Goal: Information Seeking & Learning: Learn about a topic

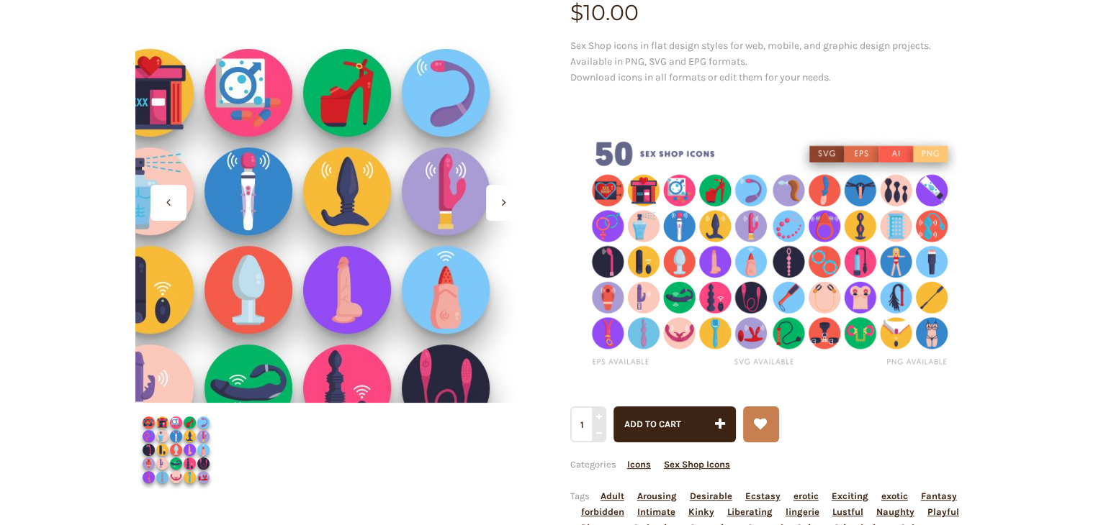
scroll to position [196, 0]
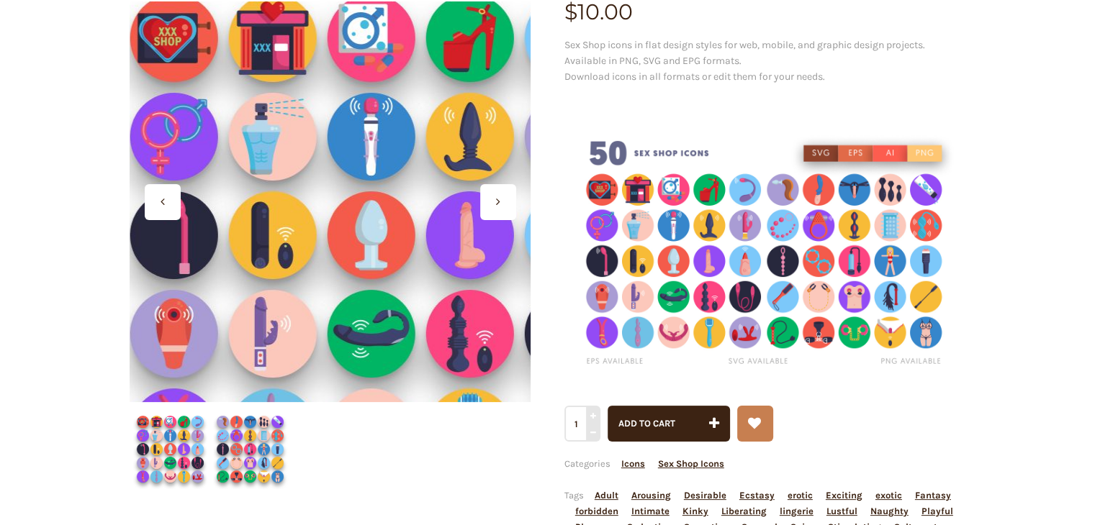
click at [297, 179] on div at bounding box center [330, 201] width 401 height 401
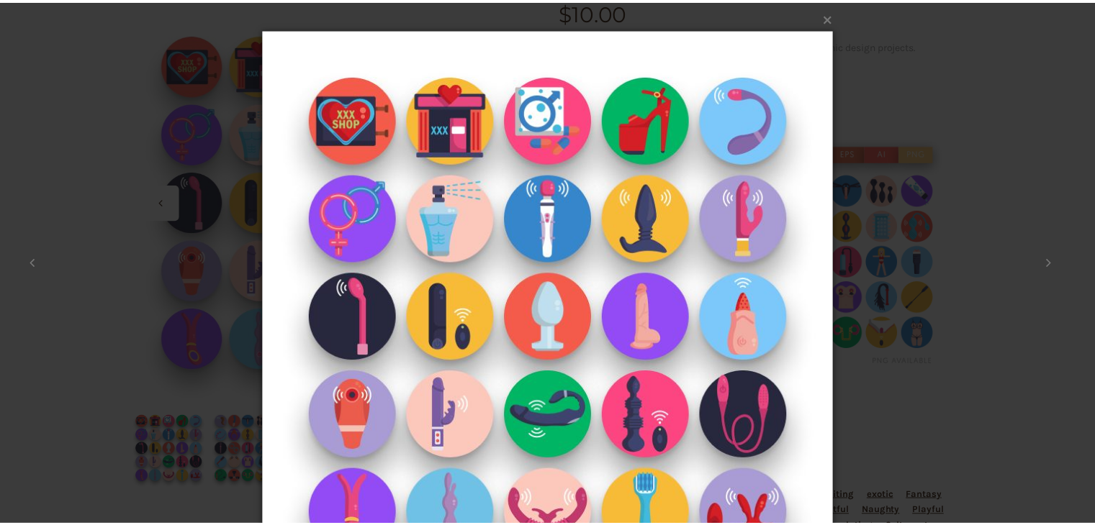
scroll to position [108, 0]
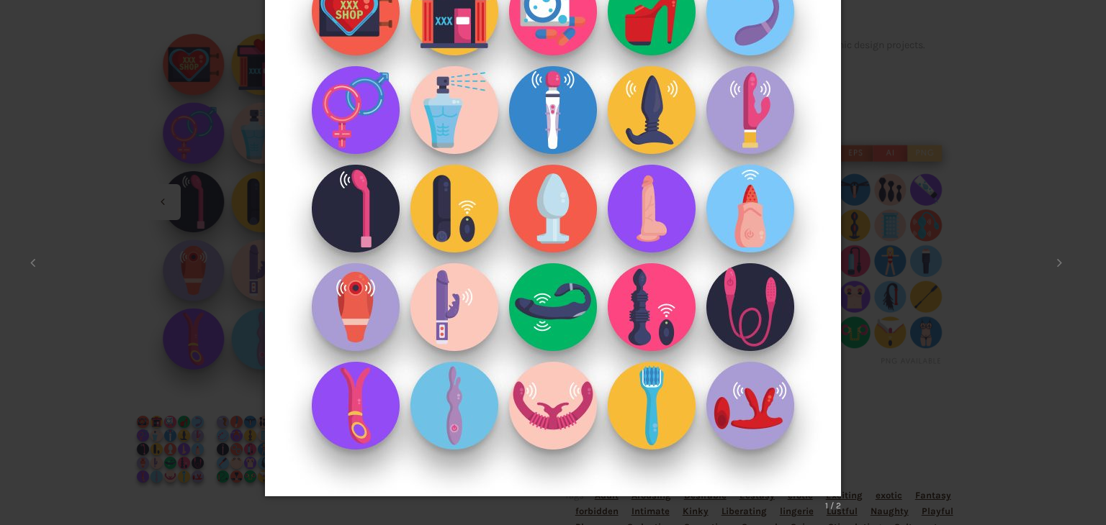
click at [945, 176] on div "× 1 / 2 Loading..." at bounding box center [553, 154] width 1106 height 525
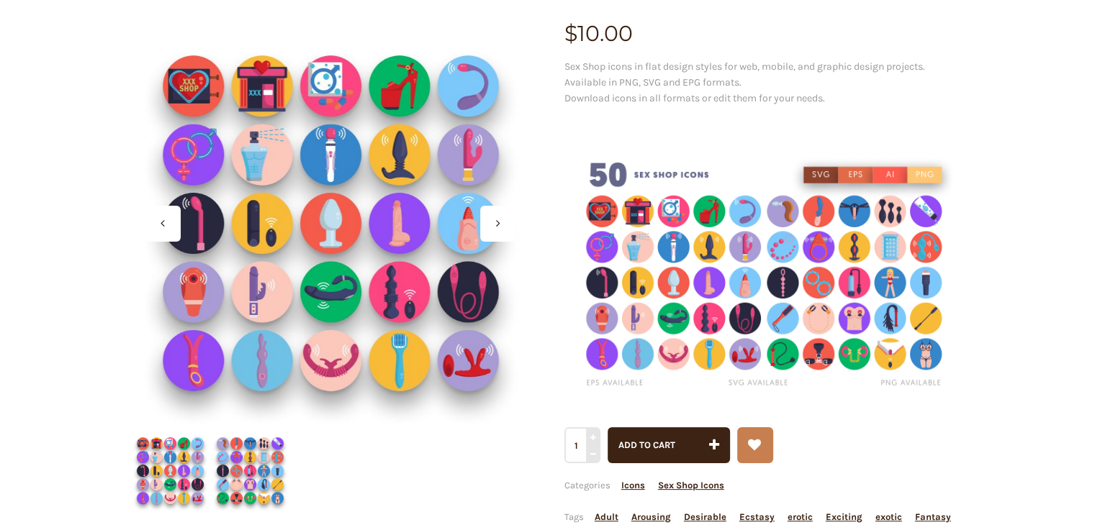
scroll to position [175, 0]
click at [716, 253] on img at bounding box center [764, 275] width 401 height 267
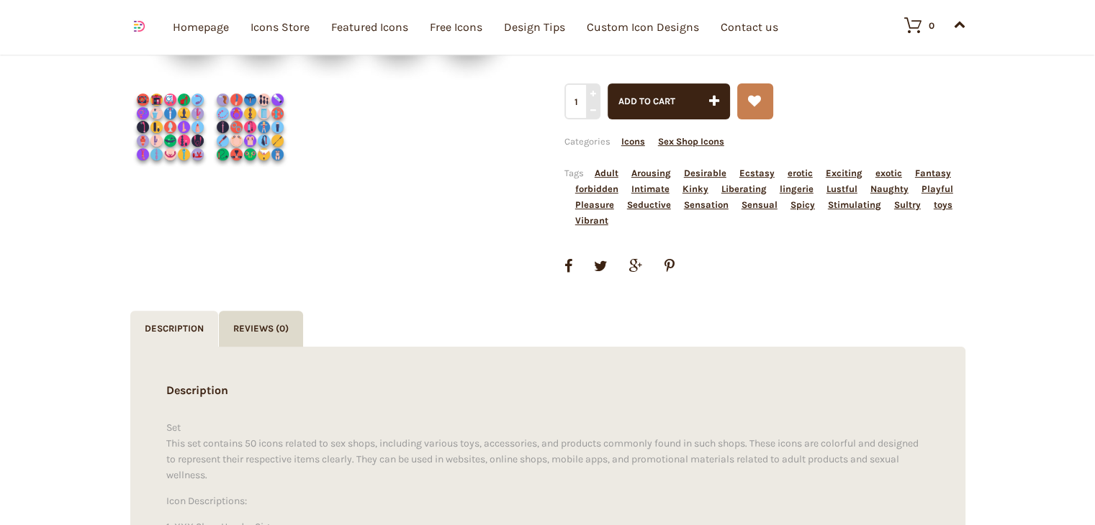
scroll to position [524, 0]
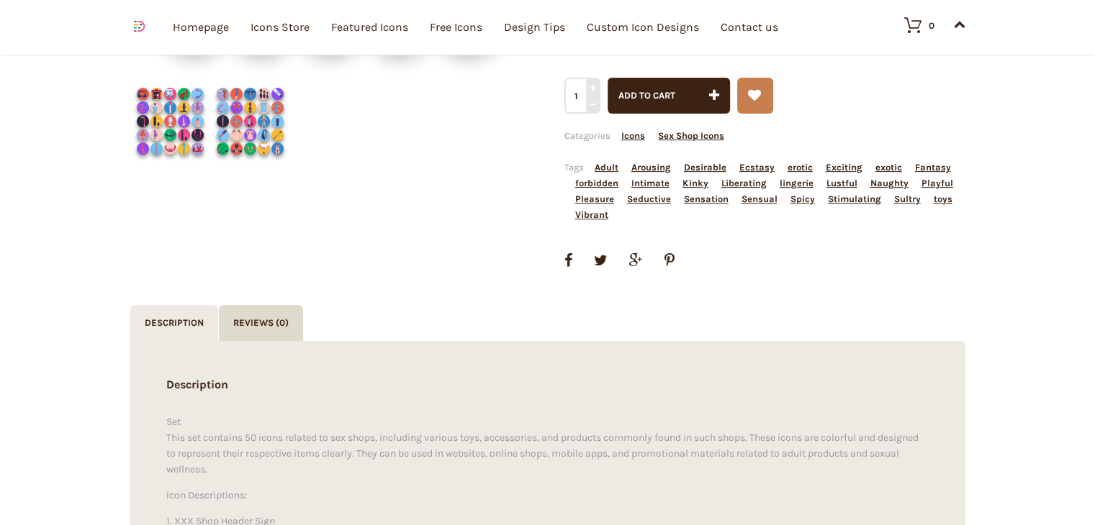
click at [230, 124] on img at bounding box center [250, 121] width 80 height 80
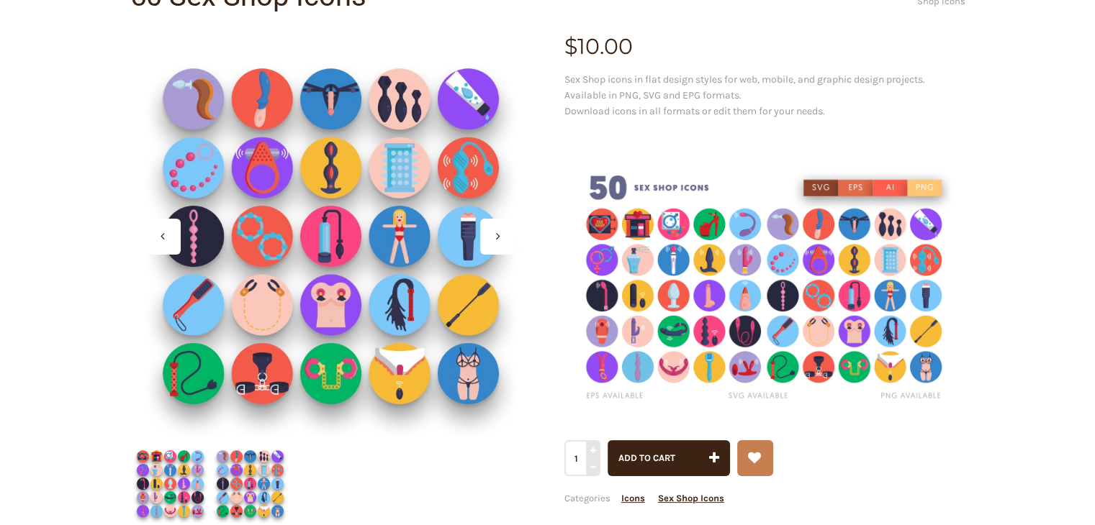
scroll to position [163, 0]
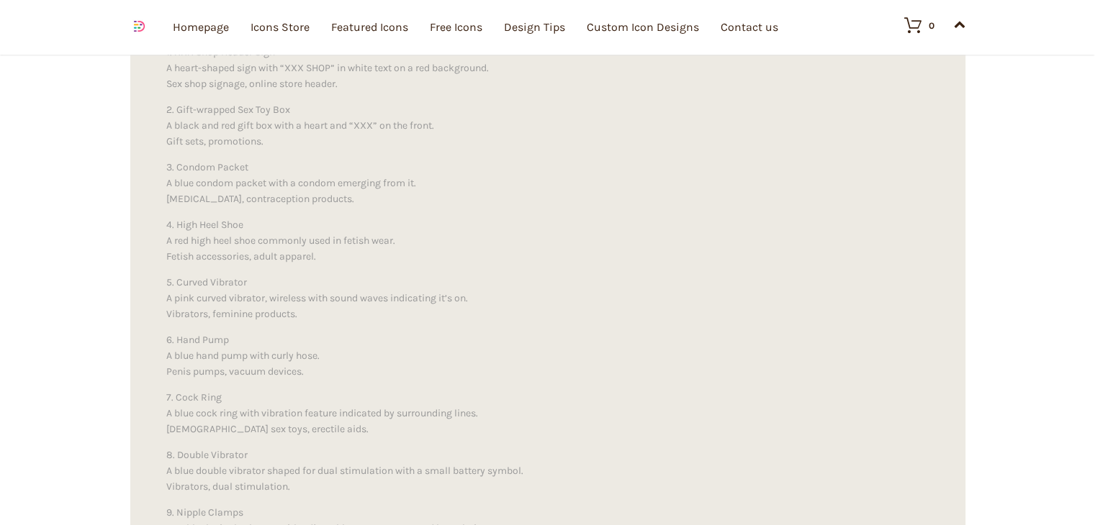
scroll to position [972, 0]
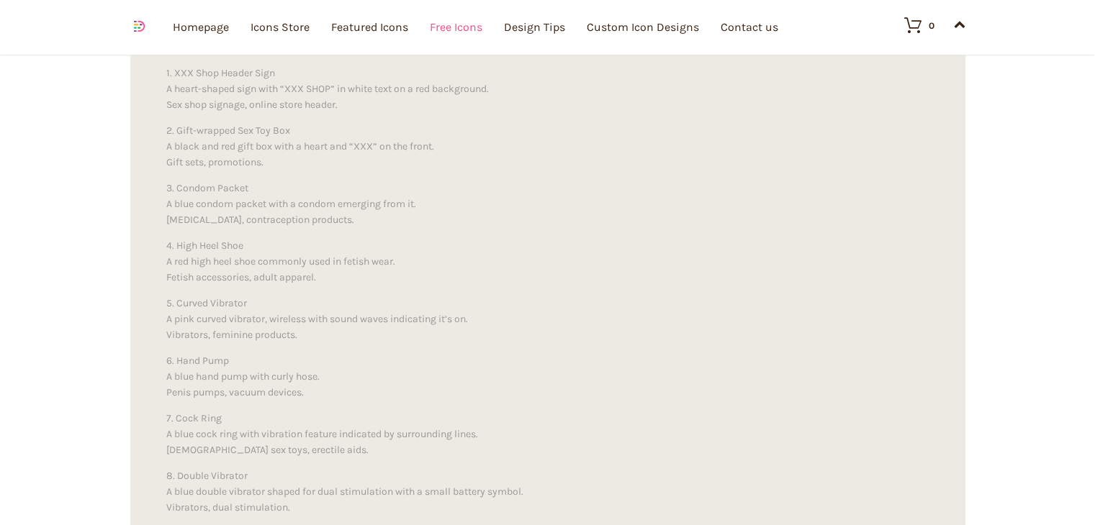
click at [445, 27] on link "Free Icons" at bounding box center [456, 27] width 53 height 158
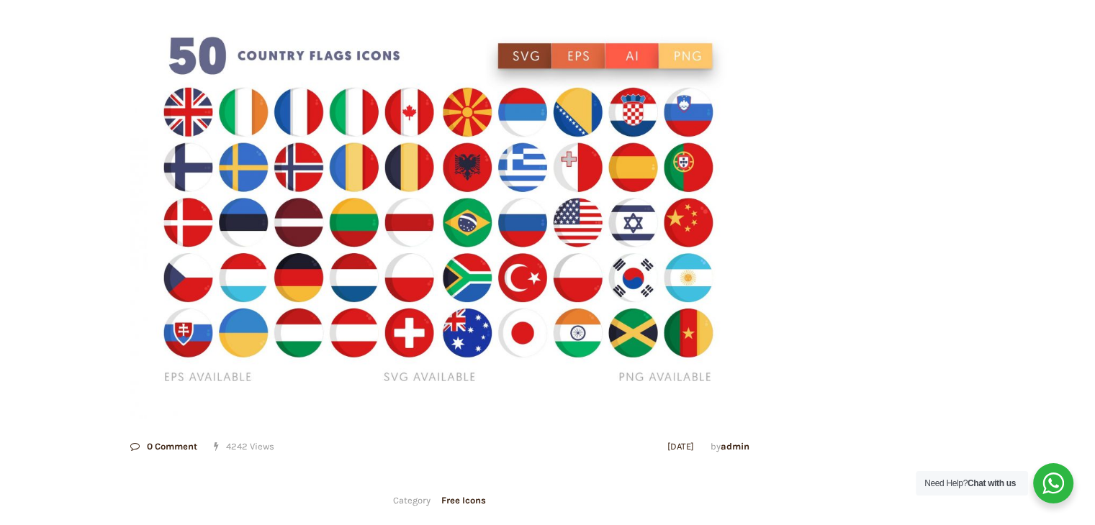
scroll to position [233, 0]
click at [526, 281] on img at bounding box center [439, 212] width 619 height 412
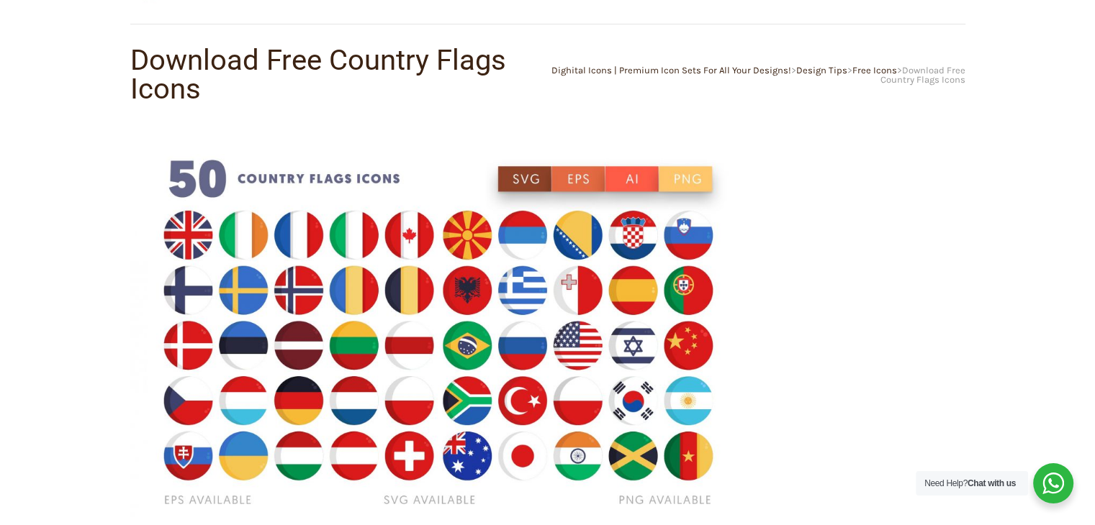
scroll to position [94, 0]
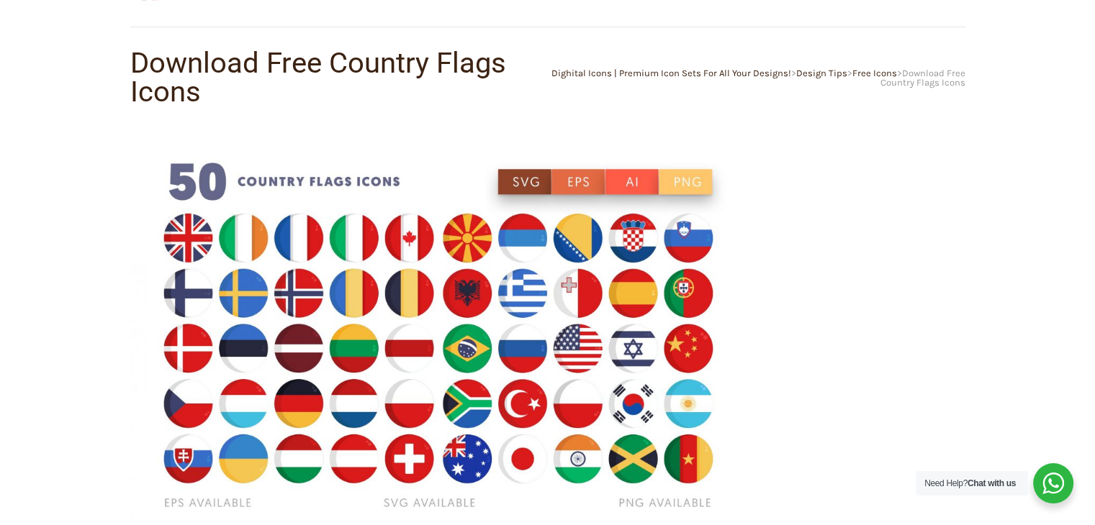
click at [674, 182] on img at bounding box center [439, 338] width 619 height 412
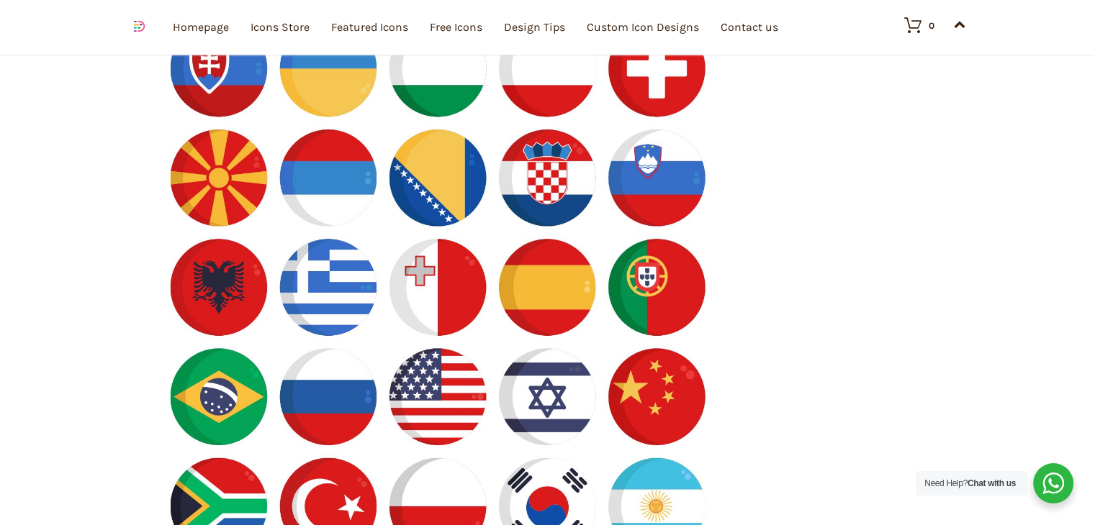
scroll to position [1189, 0]
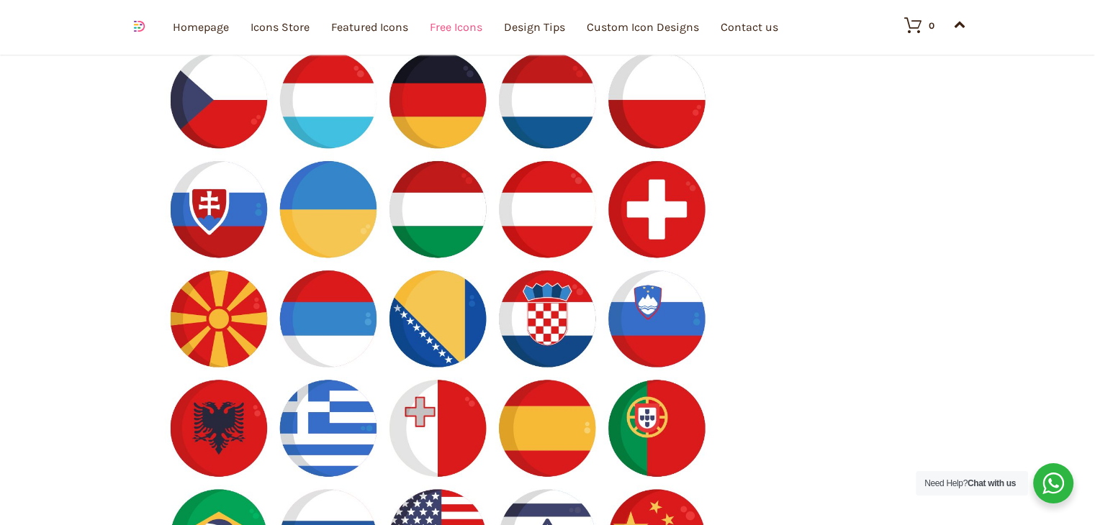
click at [454, 35] on link "Free Icons" at bounding box center [456, 27] width 53 height 158
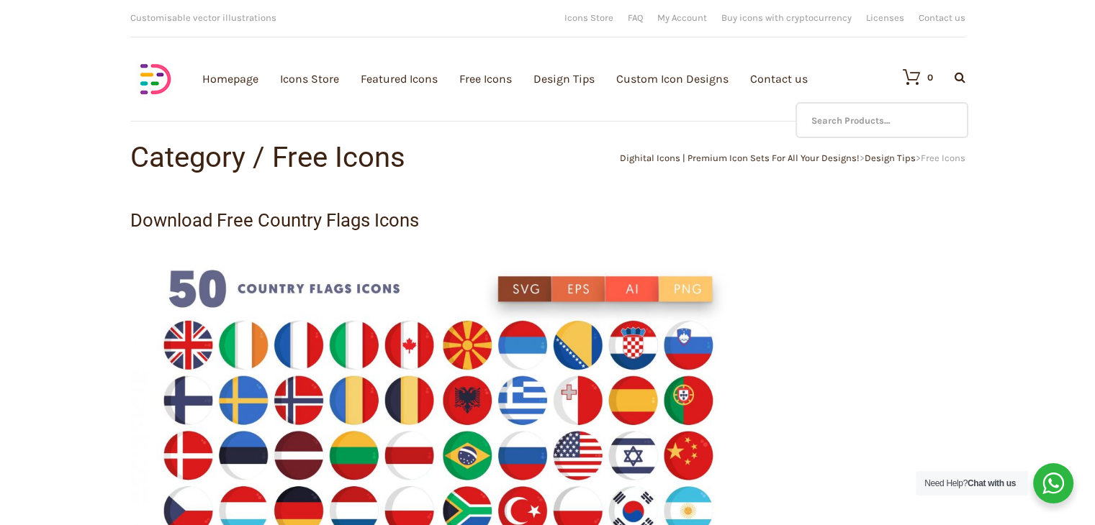
click at [960, 80] on icon at bounding box center [959, 77] width 11 height 12
click at [875, 117] on input "text" at bounding box center [881, 120] width 173 height 36
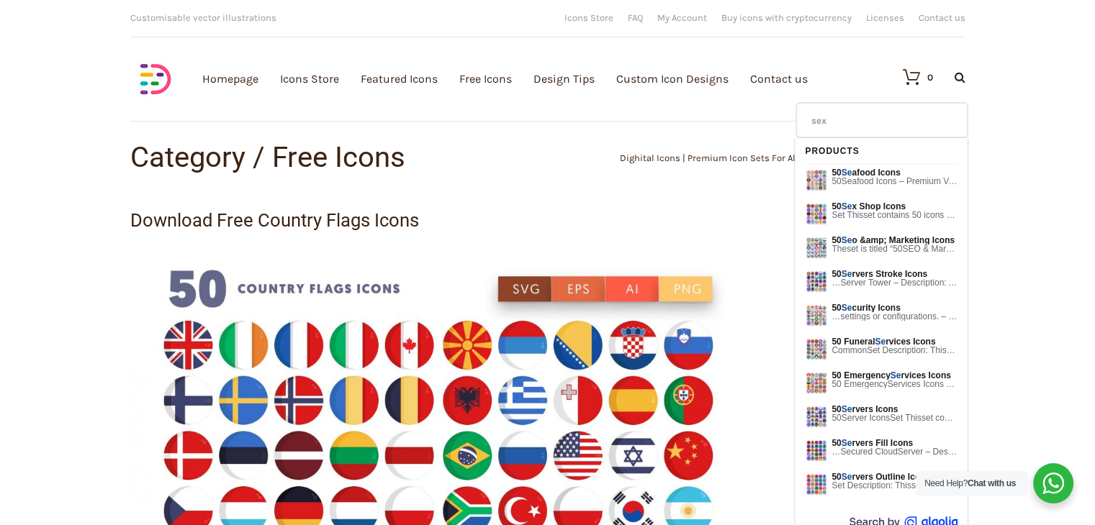
type input "sex"
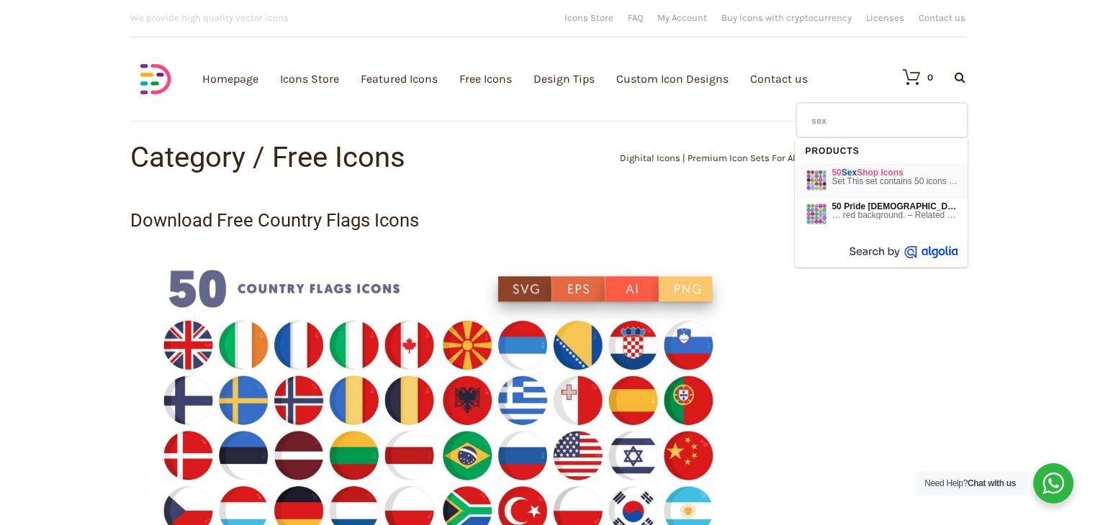
click at [871, 171] on span "50 Sex Shop Icons" at bounding box center [894, 172] width 126 height 9
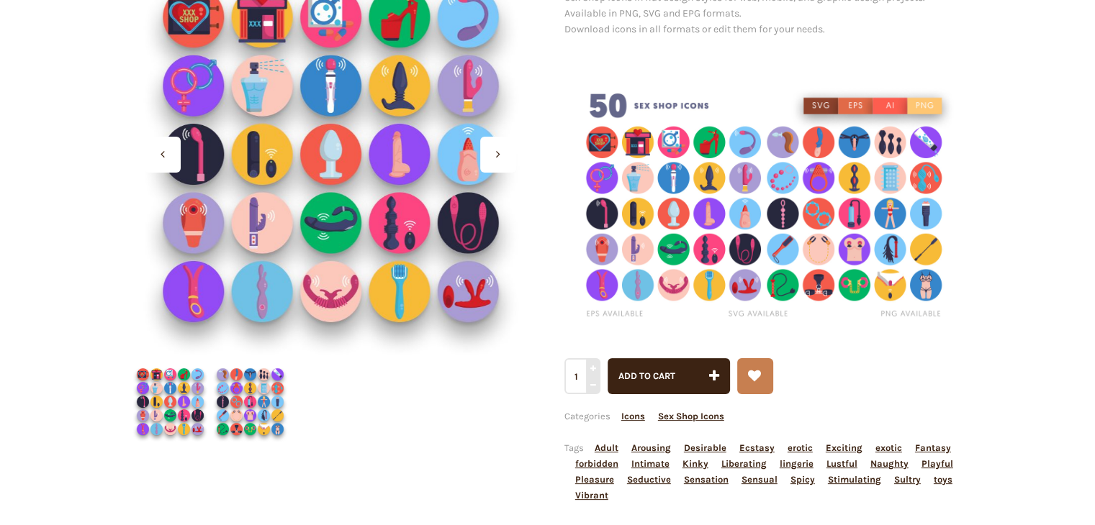
scroll to position [130, 0]
